Goal: Task Accomplishment & Management: Manage account settings

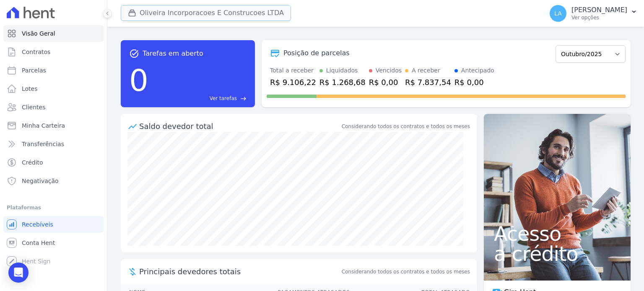
click at [239, 9] on button "Oliveira Incorporacoes E Construcoes LTDA" at bounding box center [206, 13] width 170 height 16
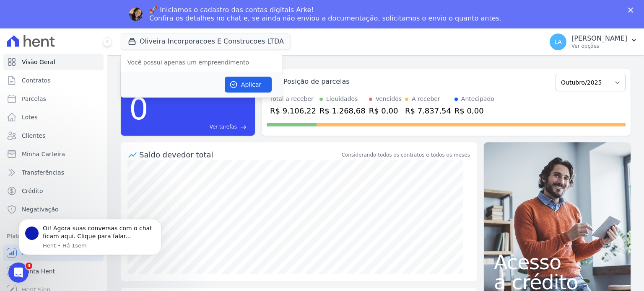
click at [294, 48] on div "Oliveira Incorporacoes E Construcoes LTDA Você possui apenas um empreendimento …" at bounding box center [330, 42] width 419 height 28
click at [200, 46] on button "Oliveira Incorporacoes E Construcoes LTDA" at bounding box center [206, 42] width 170 height 16
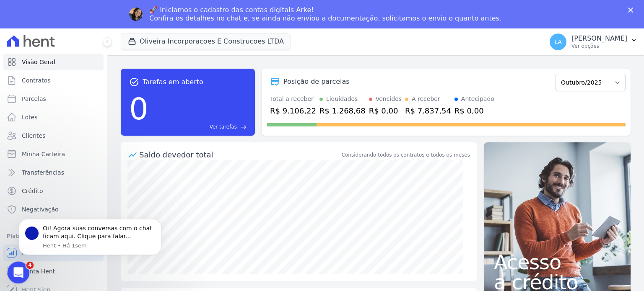
drag, startPoint x: 14, startPoint y: 275, endPoint x: 22, endPoint y: 273, distance: 8.1
click at [14, 275] on icon "Abertura do Messenger da Intercom" at bounding box center [17, 272] width 14 height 14
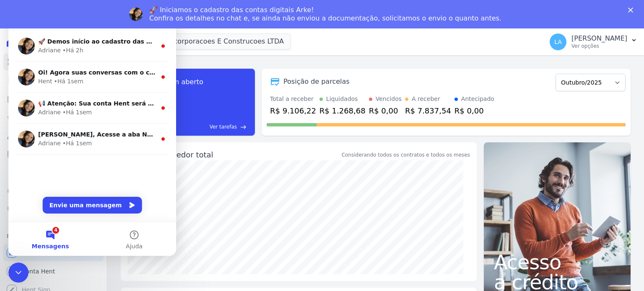
drag, startPoint x: 39, startPoint y: 246, endPoint x: 32, endPoint y: 254, distance: 10.7
click at [39, 246] on span "Mensagens" at bounding box center [50, 247] width 37 height 6
click at [19, 273] on icon "Encerramento do Messenger da Intercom" at bounding box center [17, 272] width 10 height 10
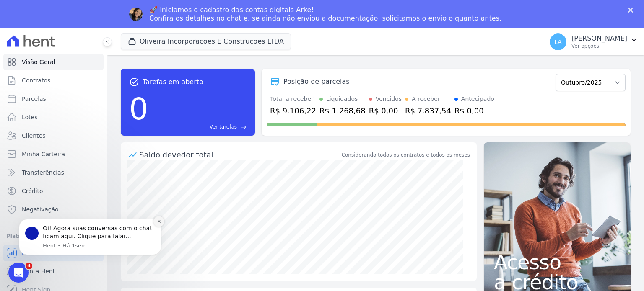
click at [156, 223] on button "Dismiss notification" at bounding box center [159, 221] width 11 height 11
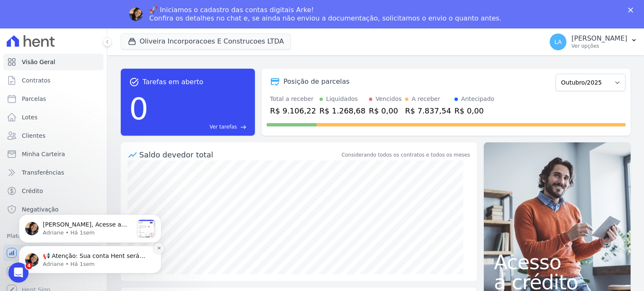
click at [157, 247] on icon "Dismiss notification" at bounding box center [159, 248] width 5 height 5
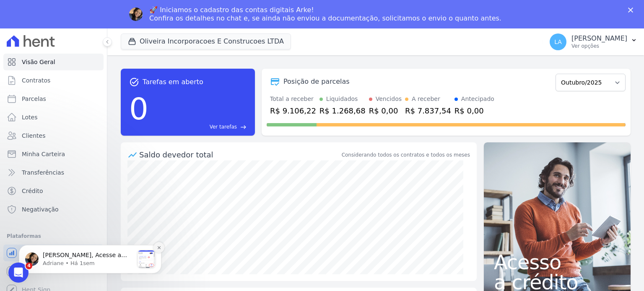
click at [157, 250] on icon "Dismiss notification" at bounding box center [159, 248] width 5 height 5
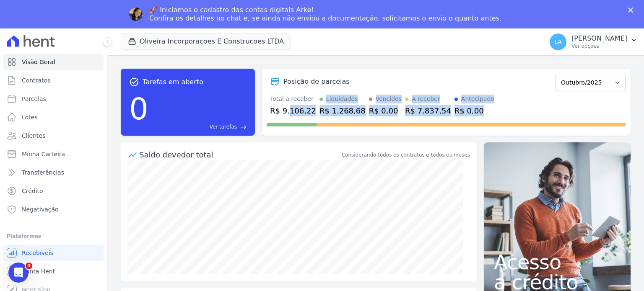
drag, startPoint x: 467, startPoint y: 110, endPoint x: 507, endPoint y: 112, distance: 40.7
click at [507, 112] on div "Total a receber R$ 9.106,22 Liquidados R$ 1.268,68 Vencidos R$ 0,00 A receber R…" at bounding box center [446, 106] width 359 height 22
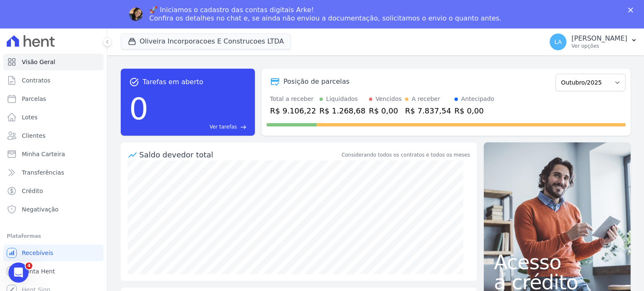
click at [630, 7] on div "🚀 Iniciamos o cadastro das contas digitais Arke! Confira os detalhes no chat e,…" at bounding box center [322, 14] width 644 height 22
drag, startPoint x: 23, startPoint y: 269, endPoint x: 477, endPoint y: 243, distance: 455.4
click at [27, 262] on html at bounding box center [17, 272] width 20 height 20
click at [626, 10] on div "🚀 Iniciamos o cadastro das contas digitais Arke! Confira os detalhes no chat e,…" at bounding box center [322, 14] width 644 height 22
click at [629, 10] on icon "Fechar" at bounding box center [630, 10] width 5 height 5
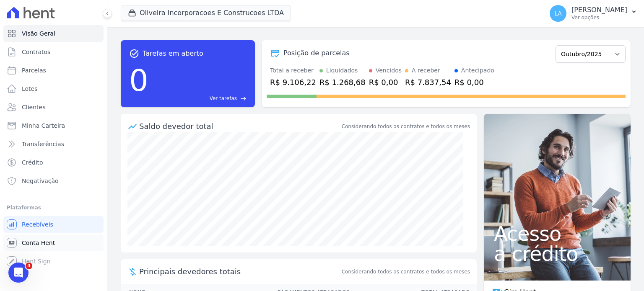
click at [54, 238] on link "Conta Hent" at bounding box center [53, 243] width 100 height 17
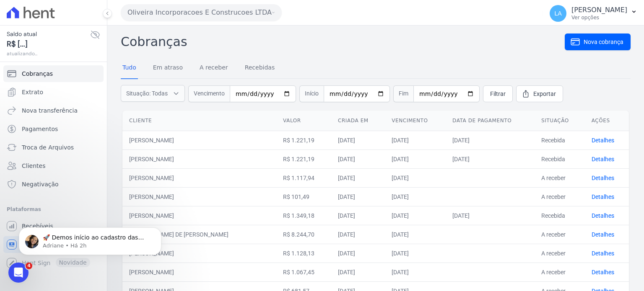
click at [233, 16] on button "Oliveira Incorporacoes E Construcoes LTDA" at bounding box center [201, 12] width 161 height 17
click at [404, 35] on h2 "Cobranças" at bounding box center [343, 41] width 444 height 19
